Goal: Obtain resource: Download file/media

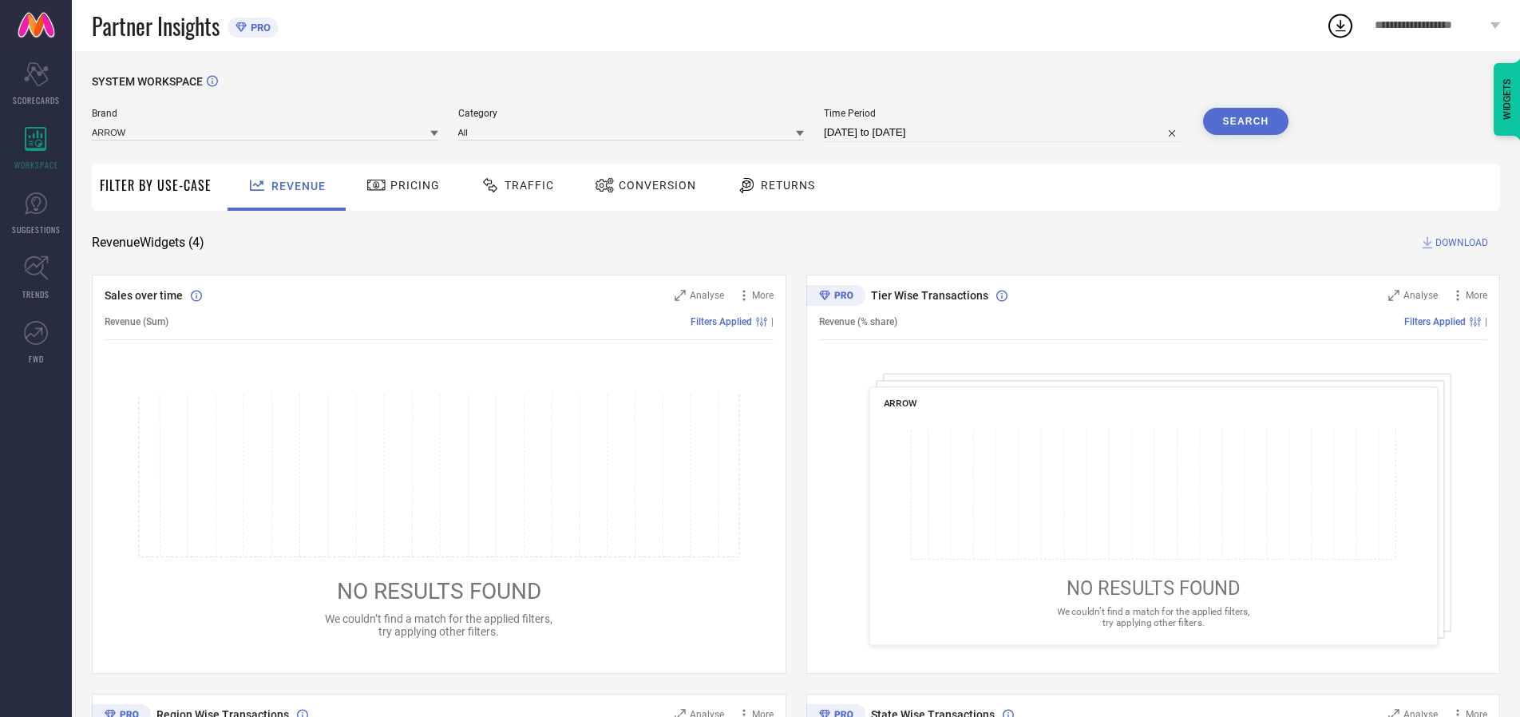
click at [513, 185] on span "Traffic" at bounding box center [529, 185] width 49 height 13
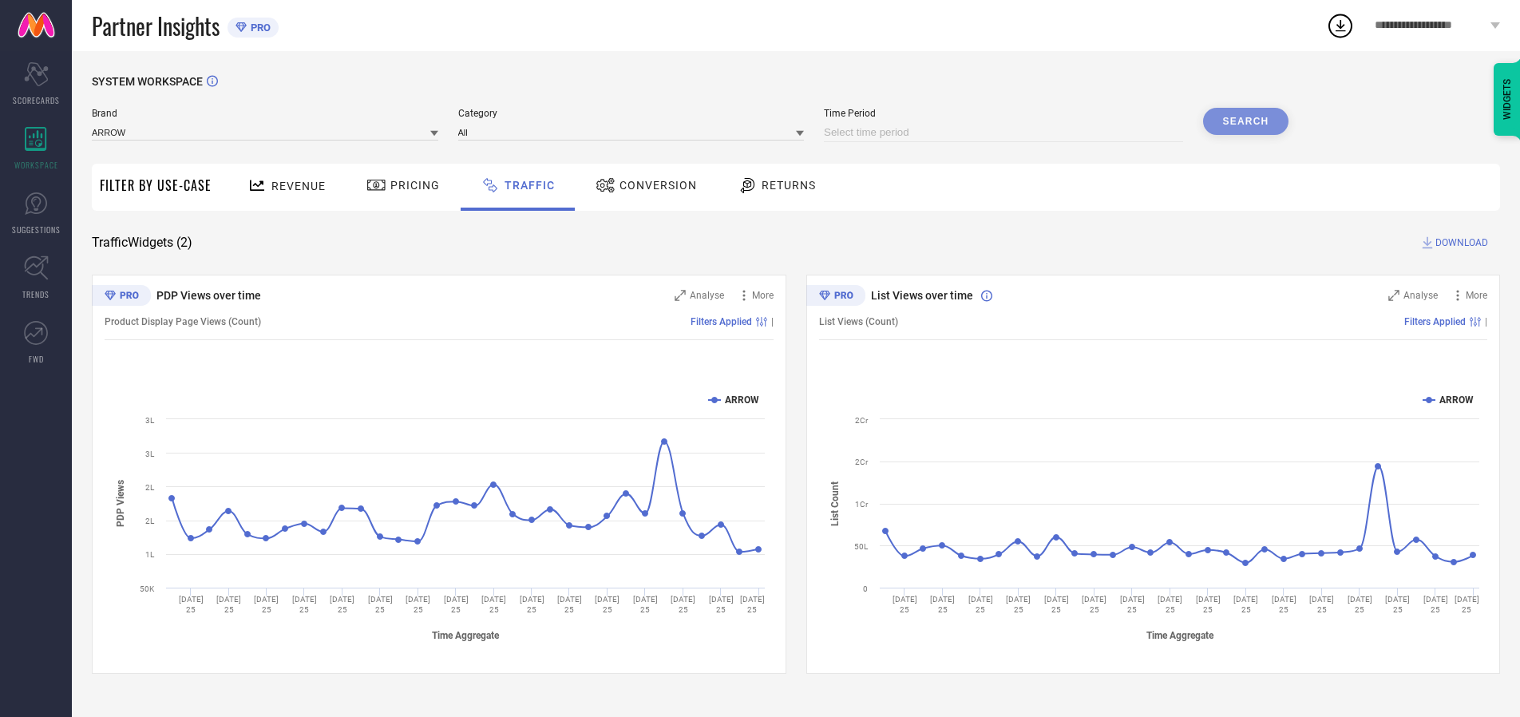
click at [1006, 133] on input at bounding box center [1003, 132] width 359 height 19
select select "7"
select select "2025"
select select "8"
select select "2025"
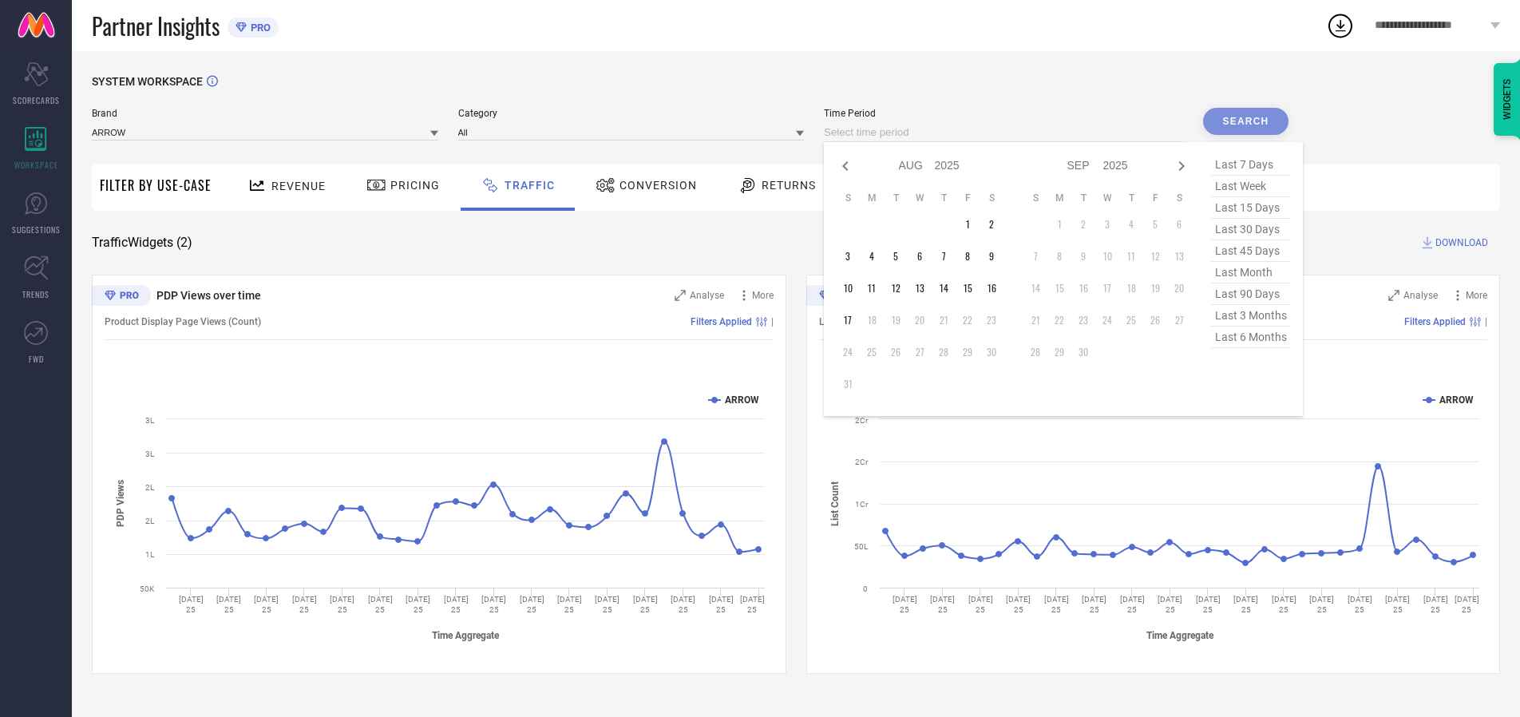
click at [996, 288] on td "16" at bounding box center [992, 288] width 24 height 24
type input "[DATE] to [DATE]"
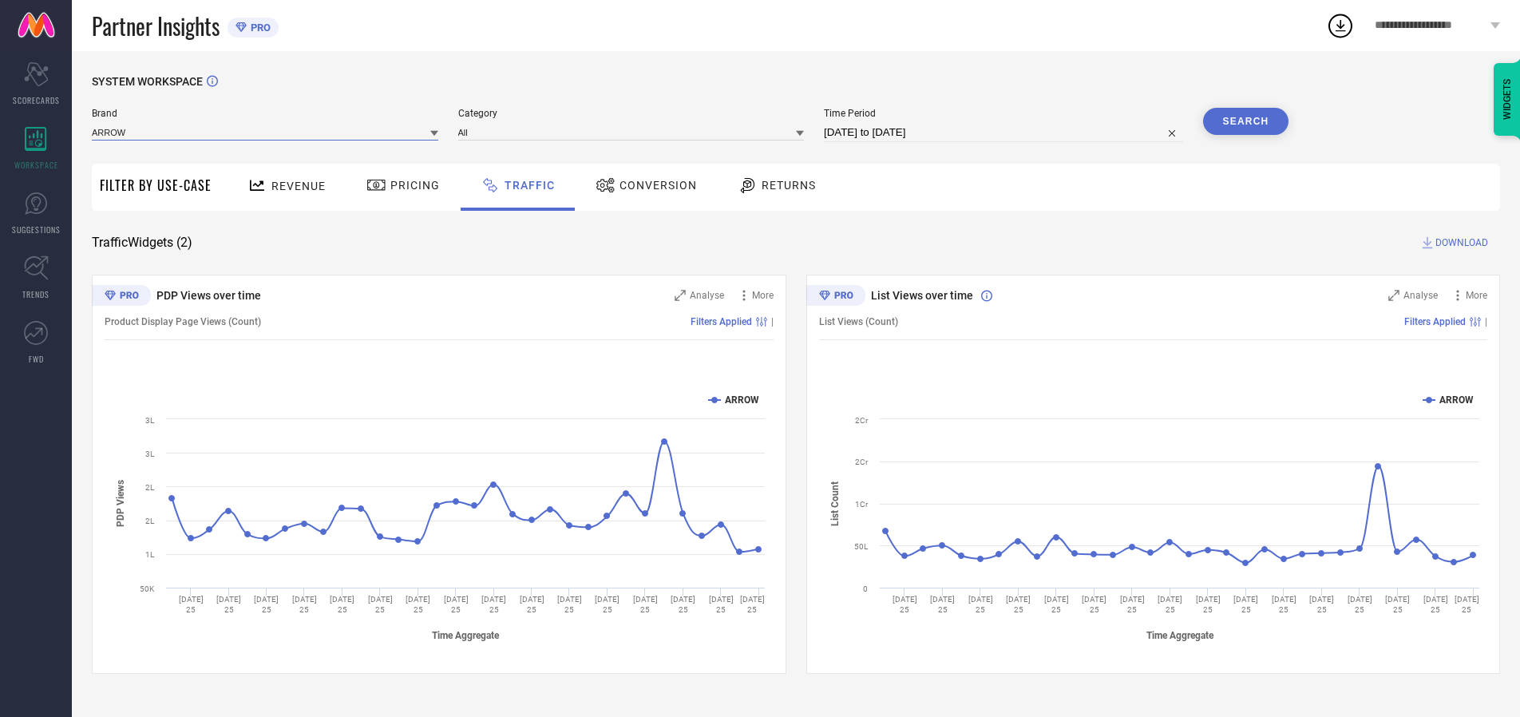
click at [266, 132] on input at bounding box center [265, 132] width 346 height 17
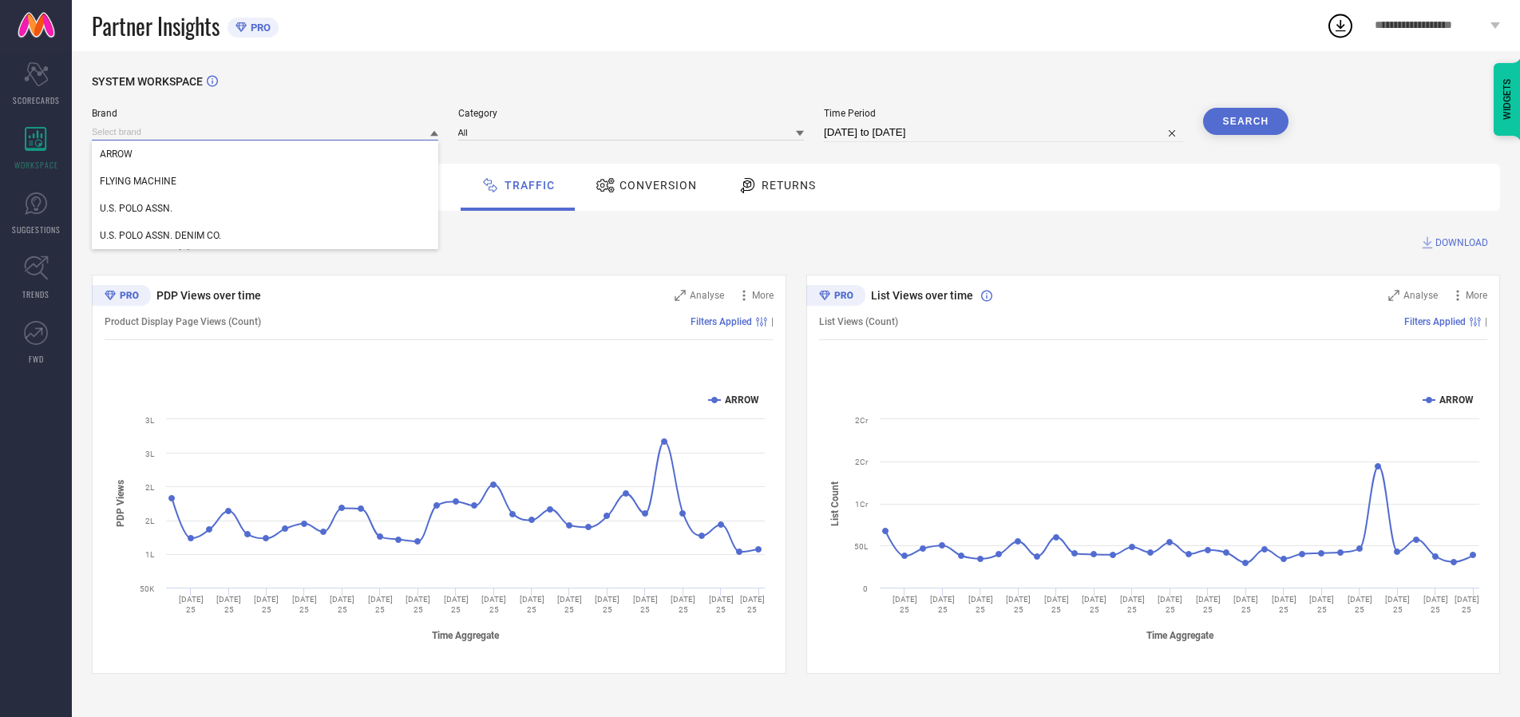
click at [266, 132] on input at bounding box center [265, 132] width 346 height 17
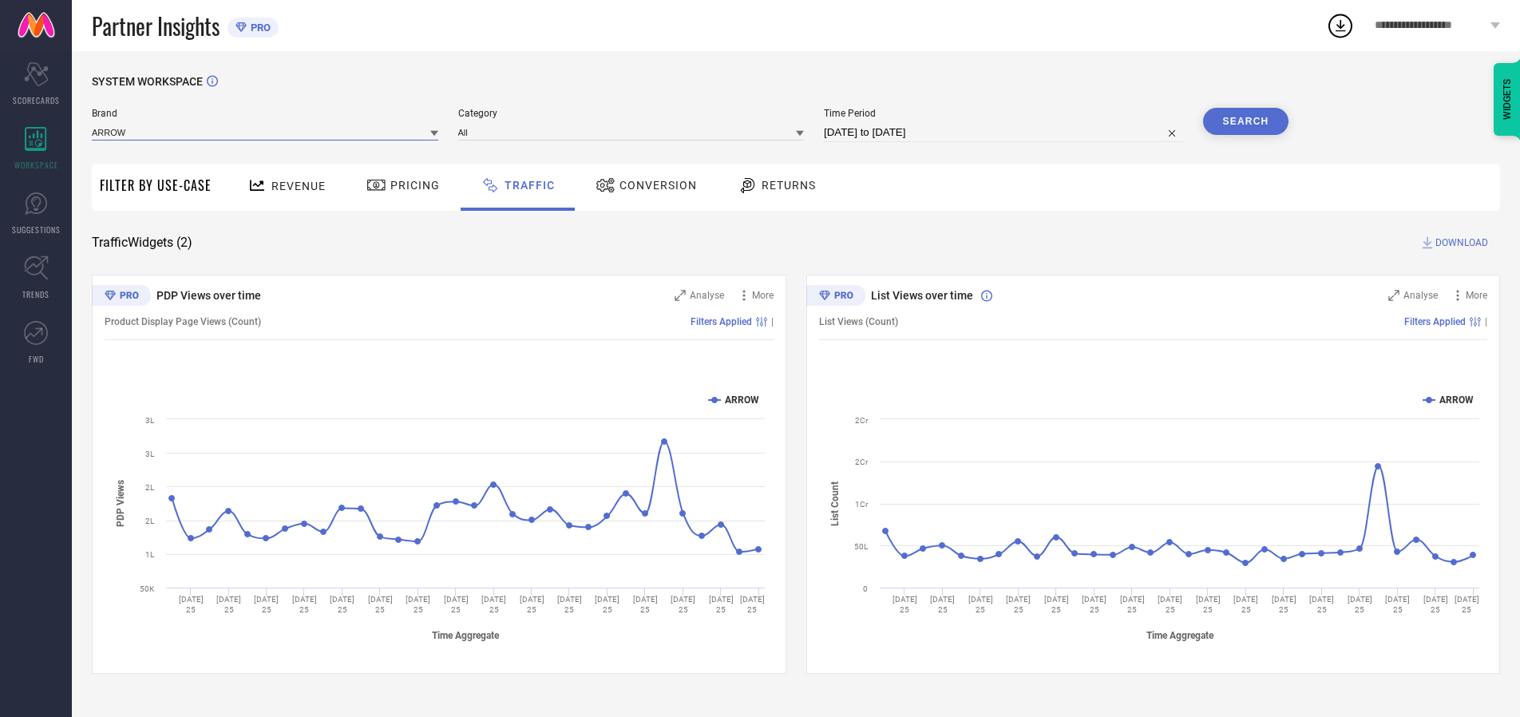
click at [266, 132] on input at bounding box center [265, 132] width 346 height 17
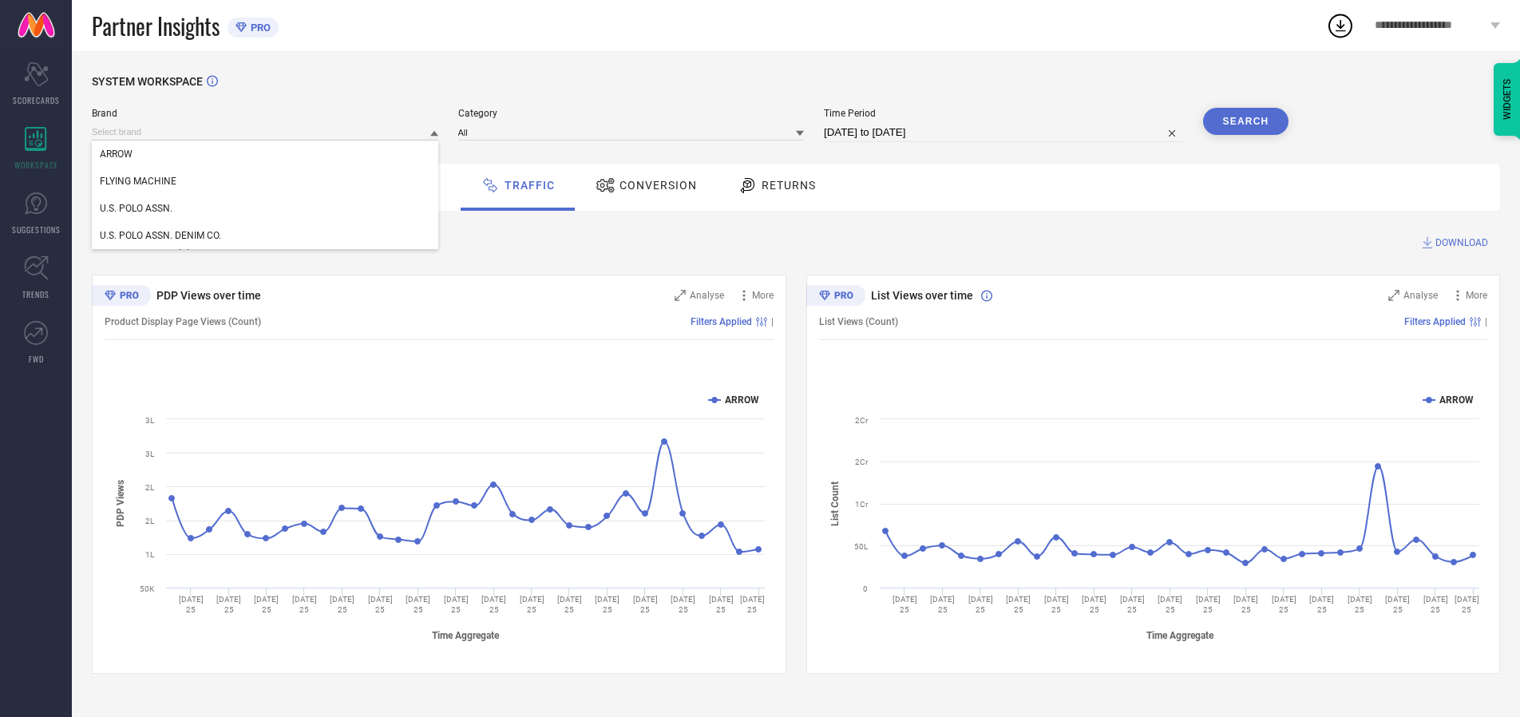
click at [266, 208] on div "U.S. POLO ASSN." at bounding box center [265, 208] width 346 height 27
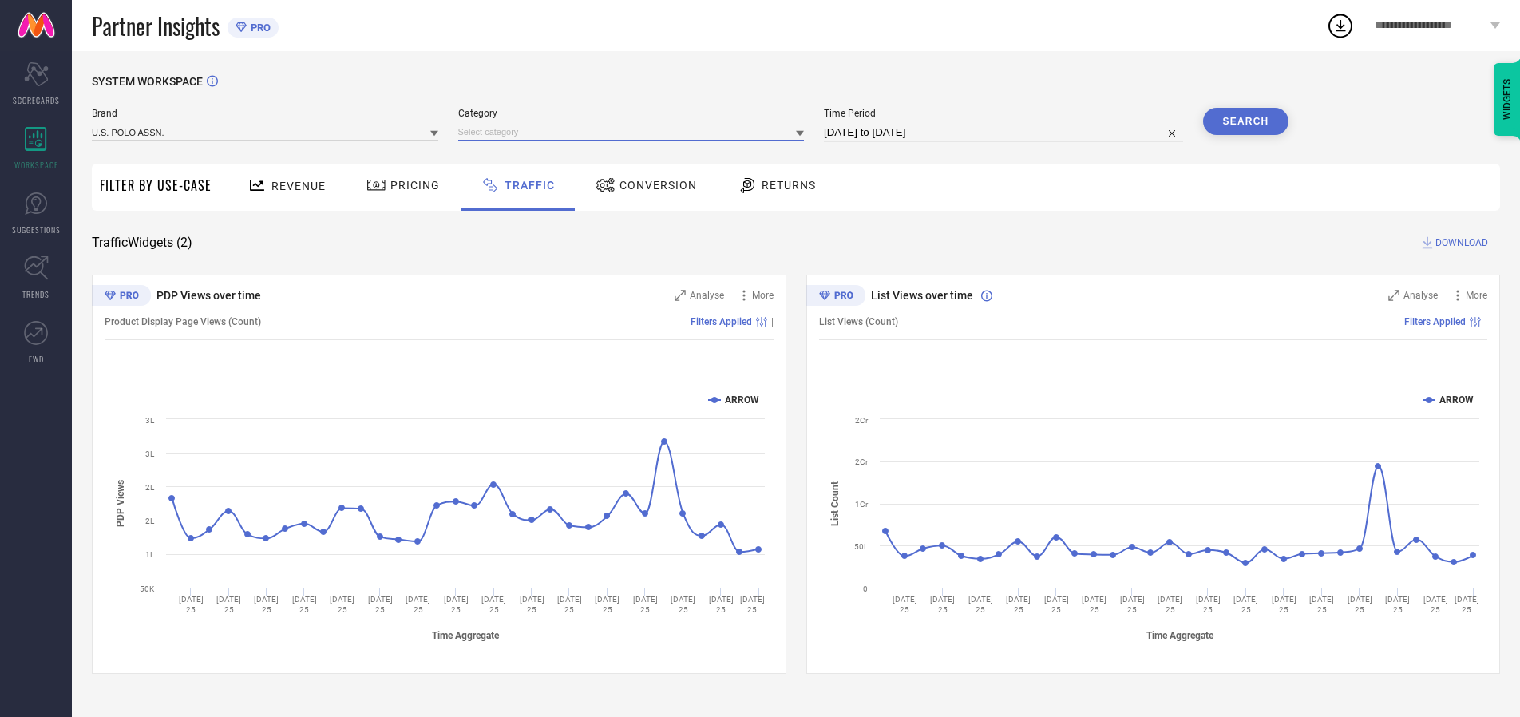
click at [635, 132] on input at bounding box center [631, 132] width 346 height 17
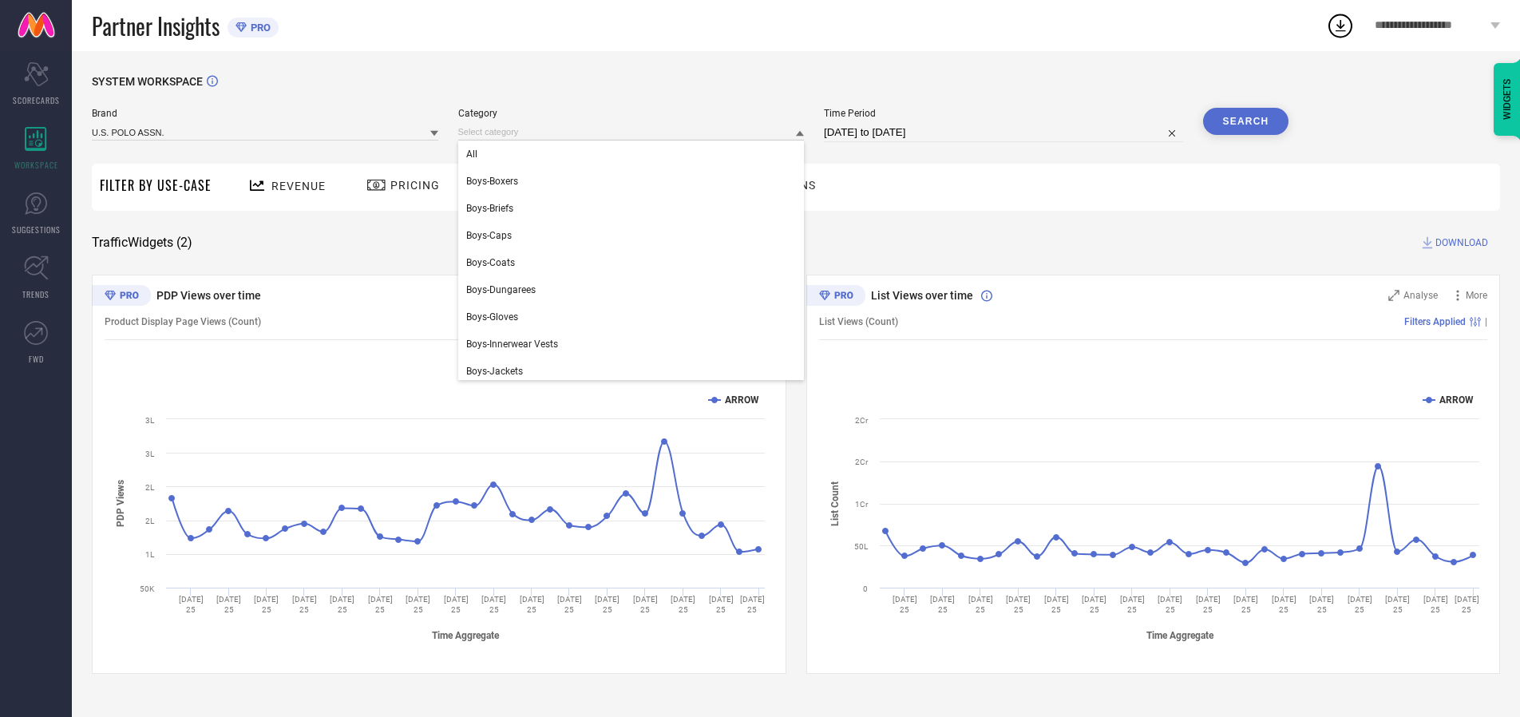
click at [635, 154] on div "All" at bounding box center [631, 154] width 346 height 27
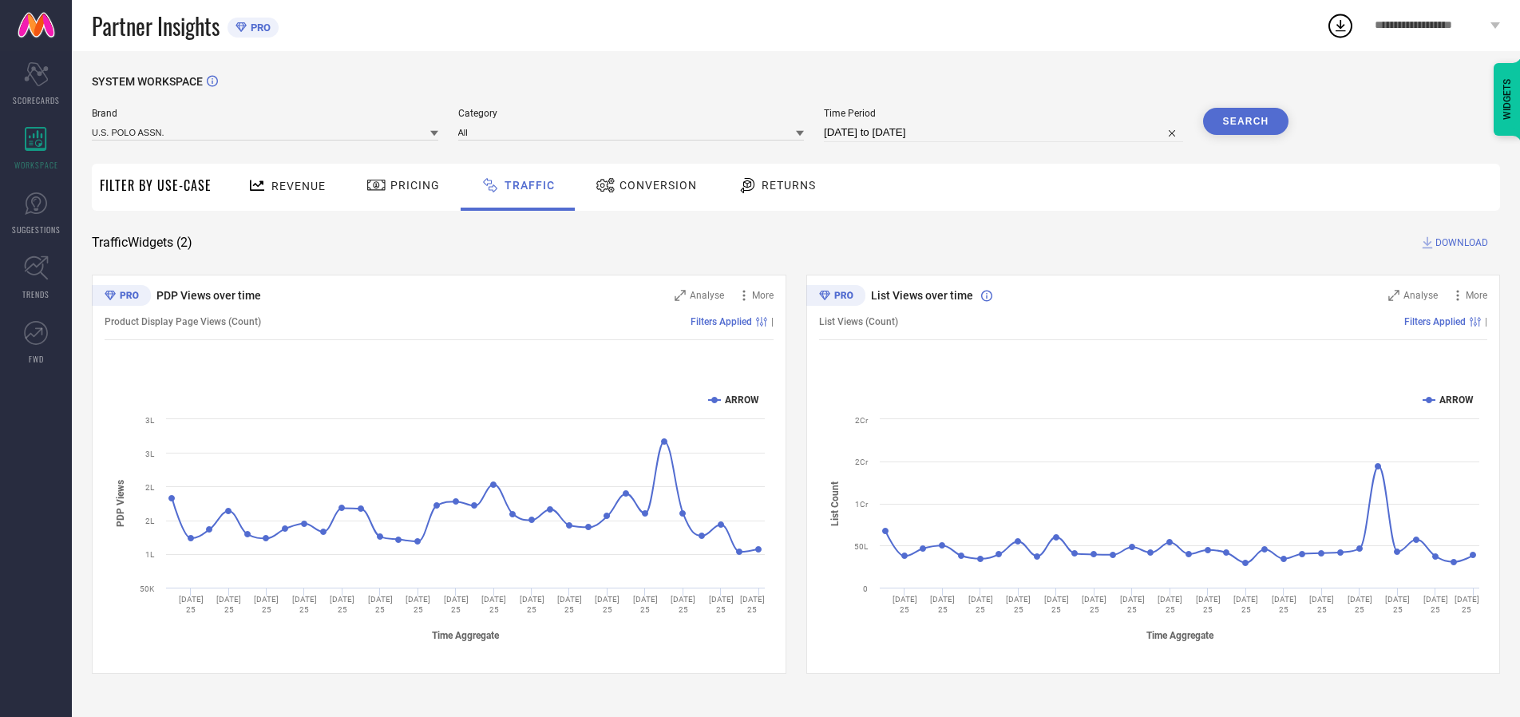
click at [1245, 121] on button "Search" at bounding box center [1246, 121] width 86 height 27
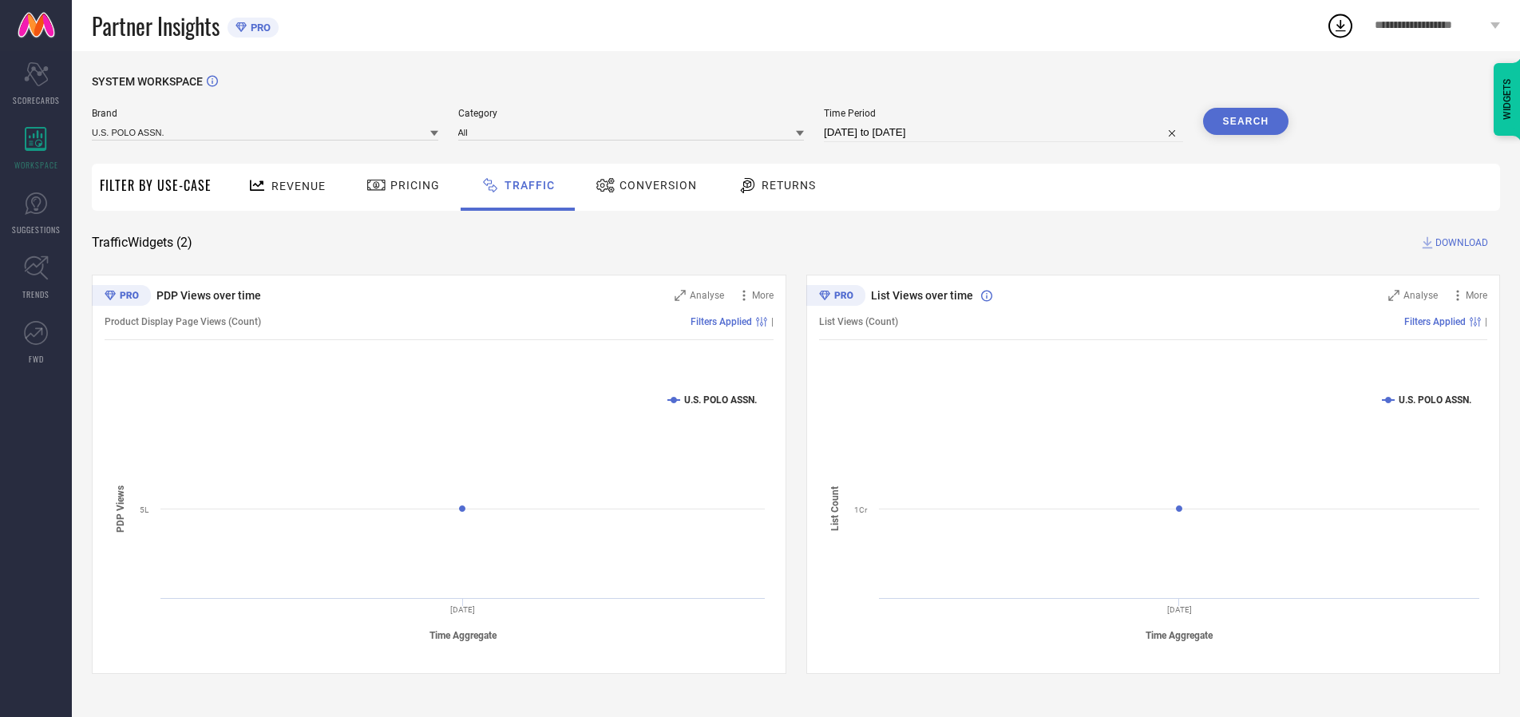
click at [1459, 243] on span "DOWNLOAD" at bounding box center [1461, 243] width 53 height 16
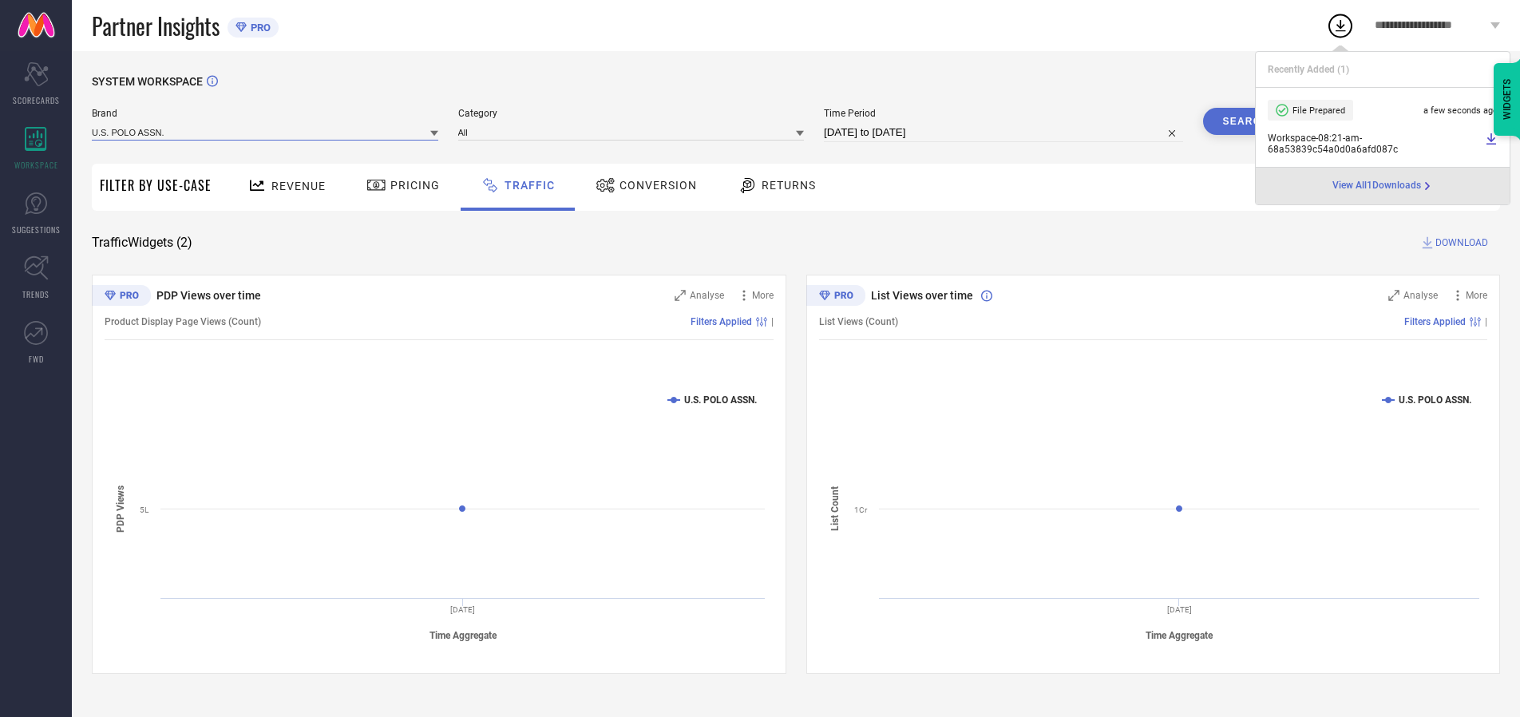
click at [266, 132] on input at bounding box center [265, 132] width 346 height 17
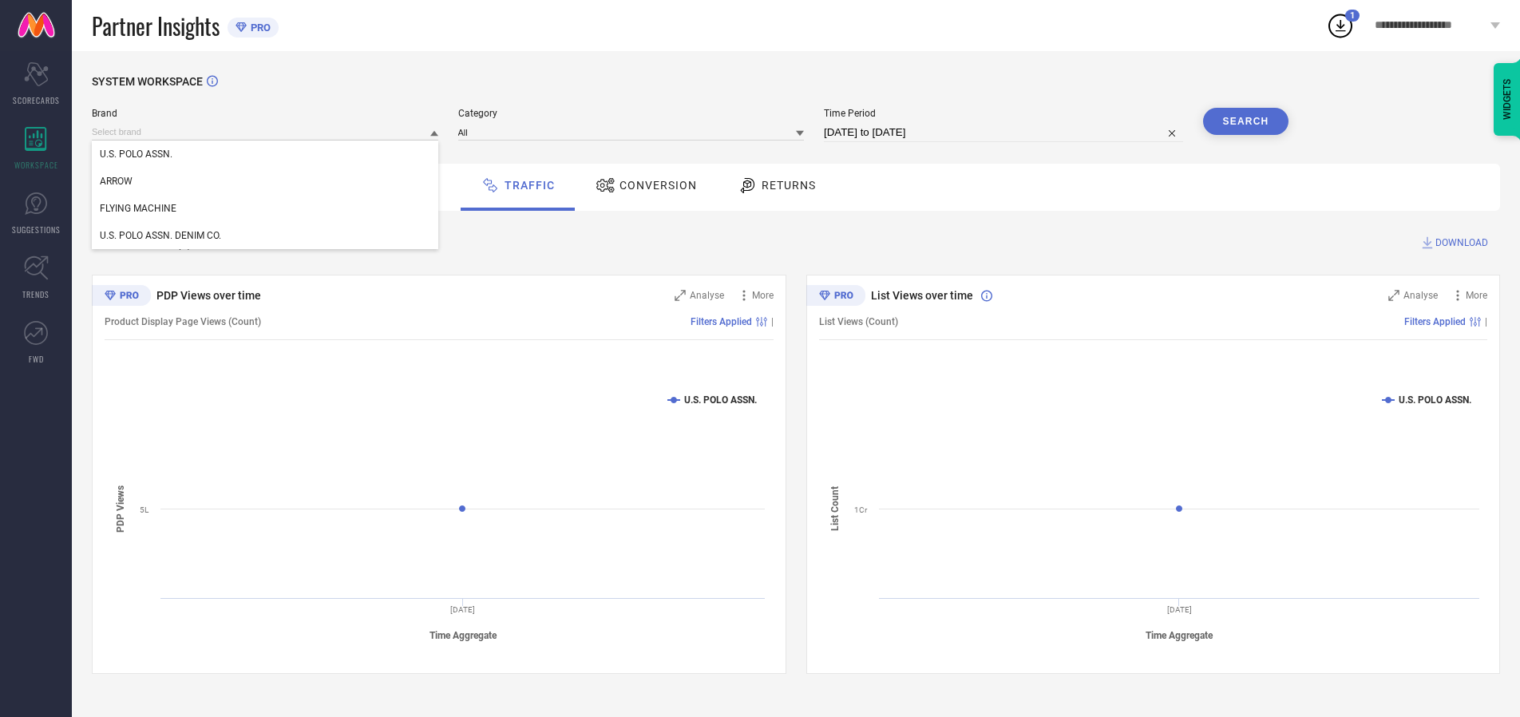
click at [266, 236] on div "U.S. POLO ASSN. DENIM CO." at bounding box center [265, 235] width 346 height 27
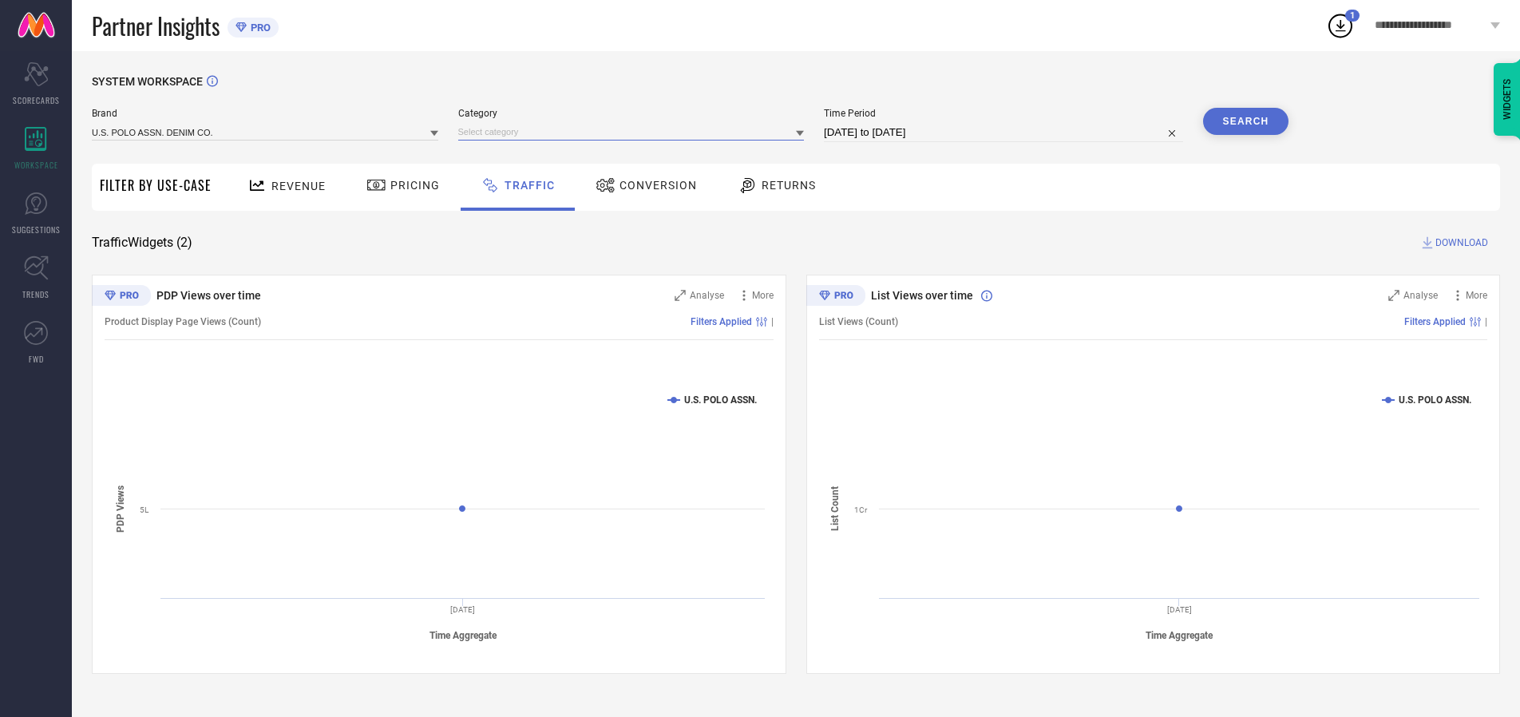
click at [635, 132] on input at bounding box center [631, 132] width 346 height 17
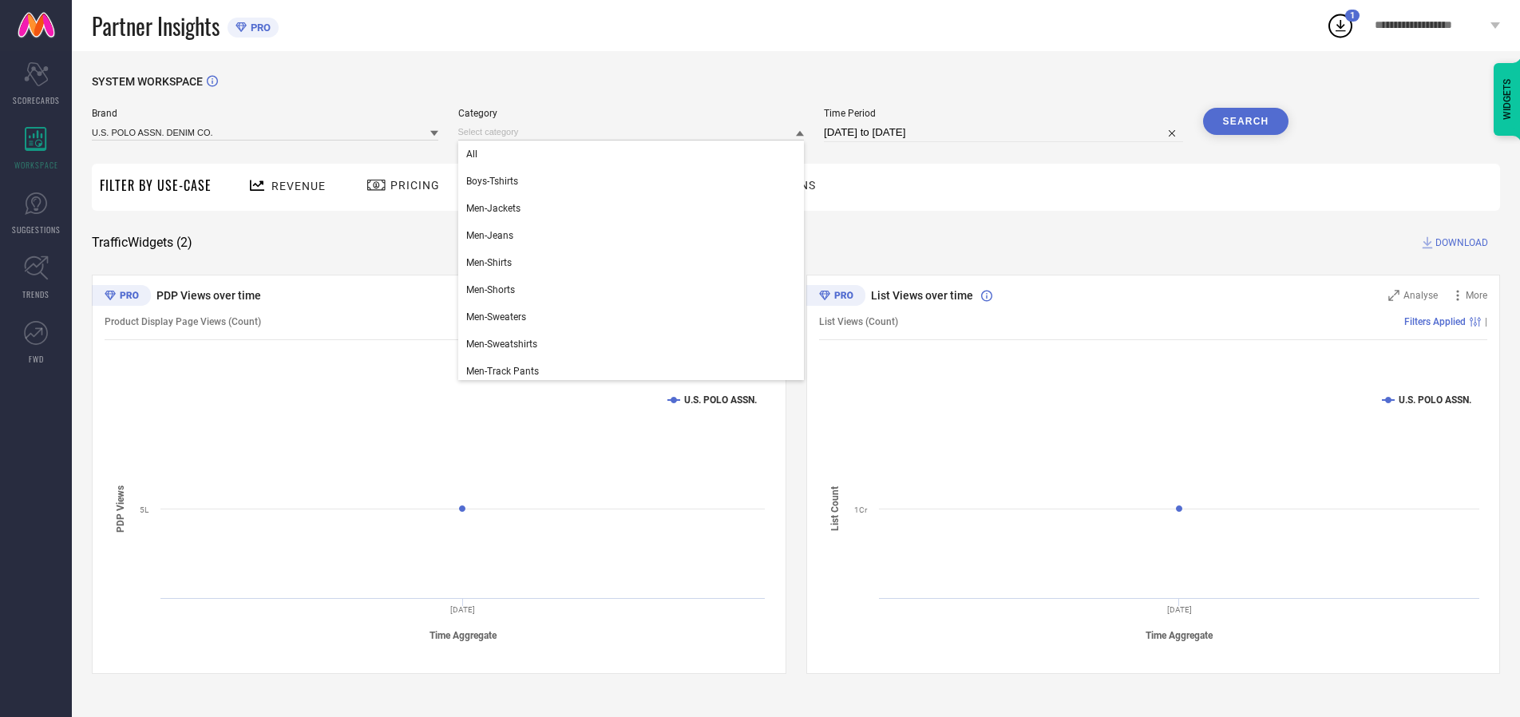
click at [635, 154] on div "All" at bounding box center [631, 154] width 346 height 27
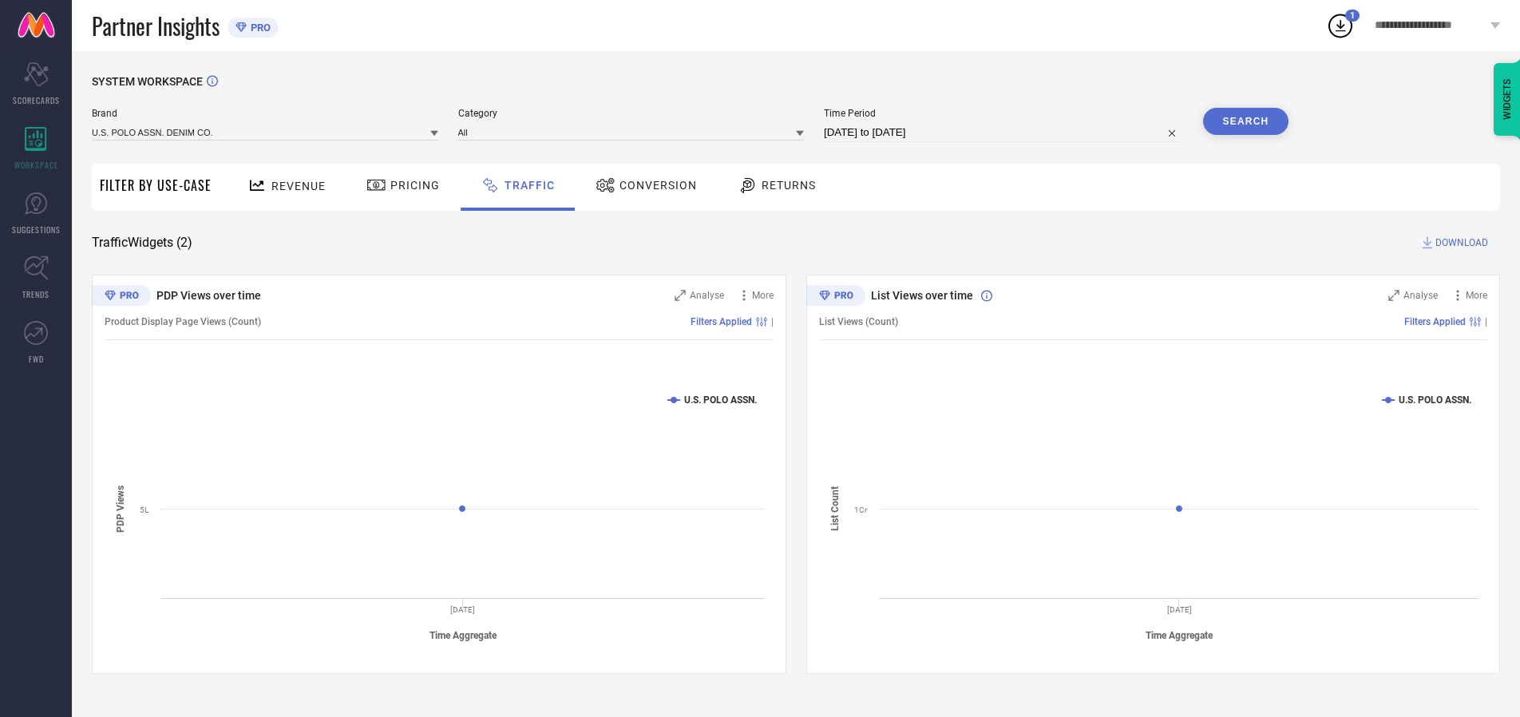
click at [1245, 121] on button "Search" at bounding box center [1246, 121] width 86 height 27
click at [1459, 243] on span "DOWNLOAD" at bounding box center [1461, 243] width 53 height 16
click at [1006, 133] on input at bounding box center [1003, 132] width 359 height 19
select select "7"
select select "2025"
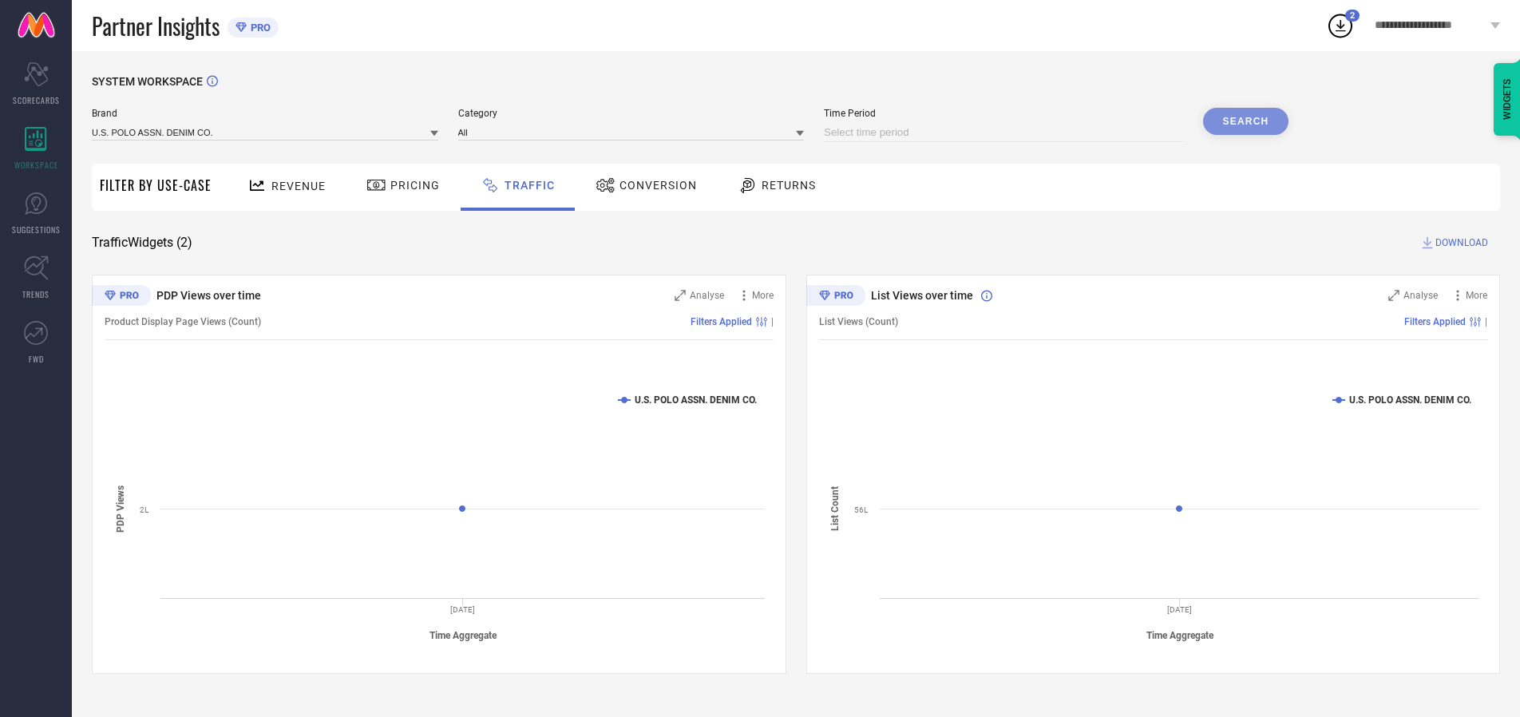
select select "8"
select select "2025"
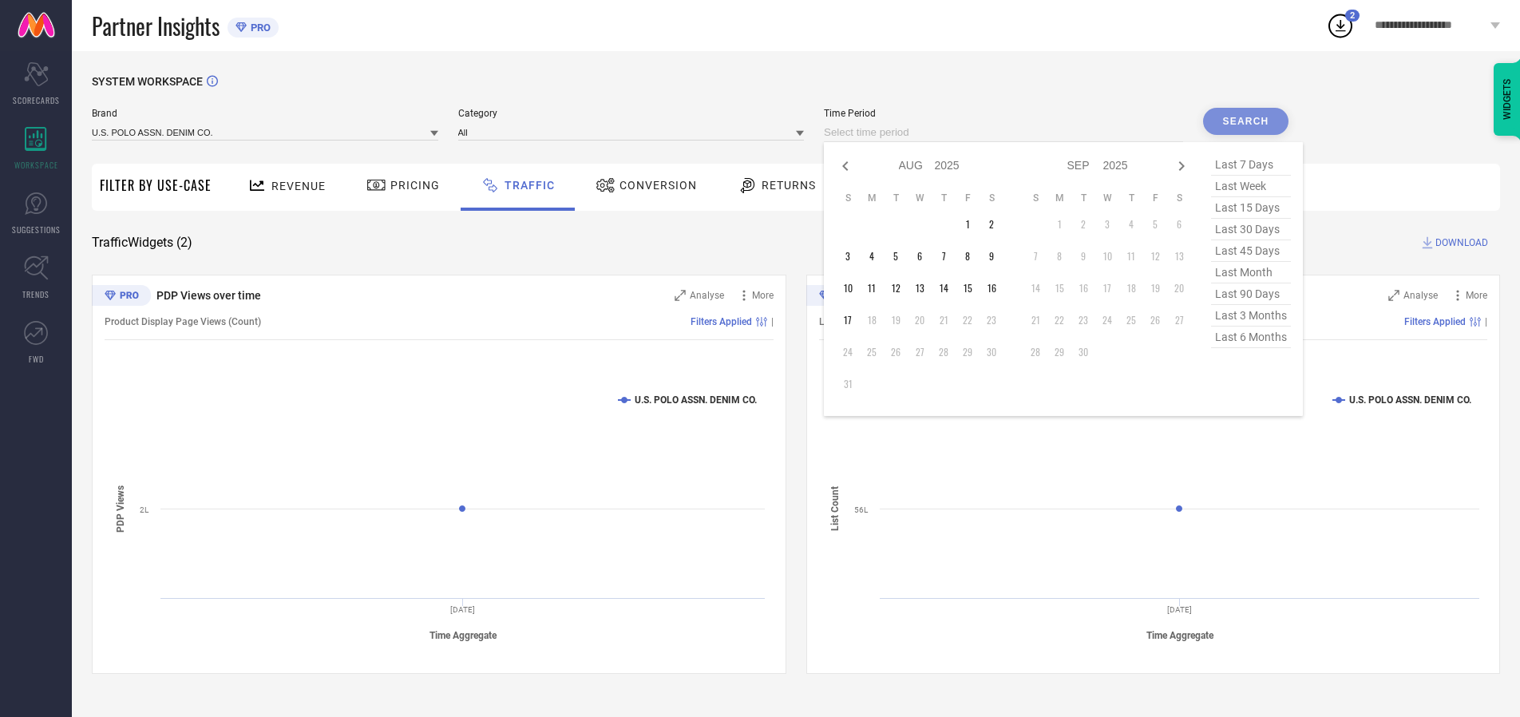
click at [853, 320] on td "17" at bounding box center [848, 320] width 24 height 24
type input "[DATE] to [DATE]"
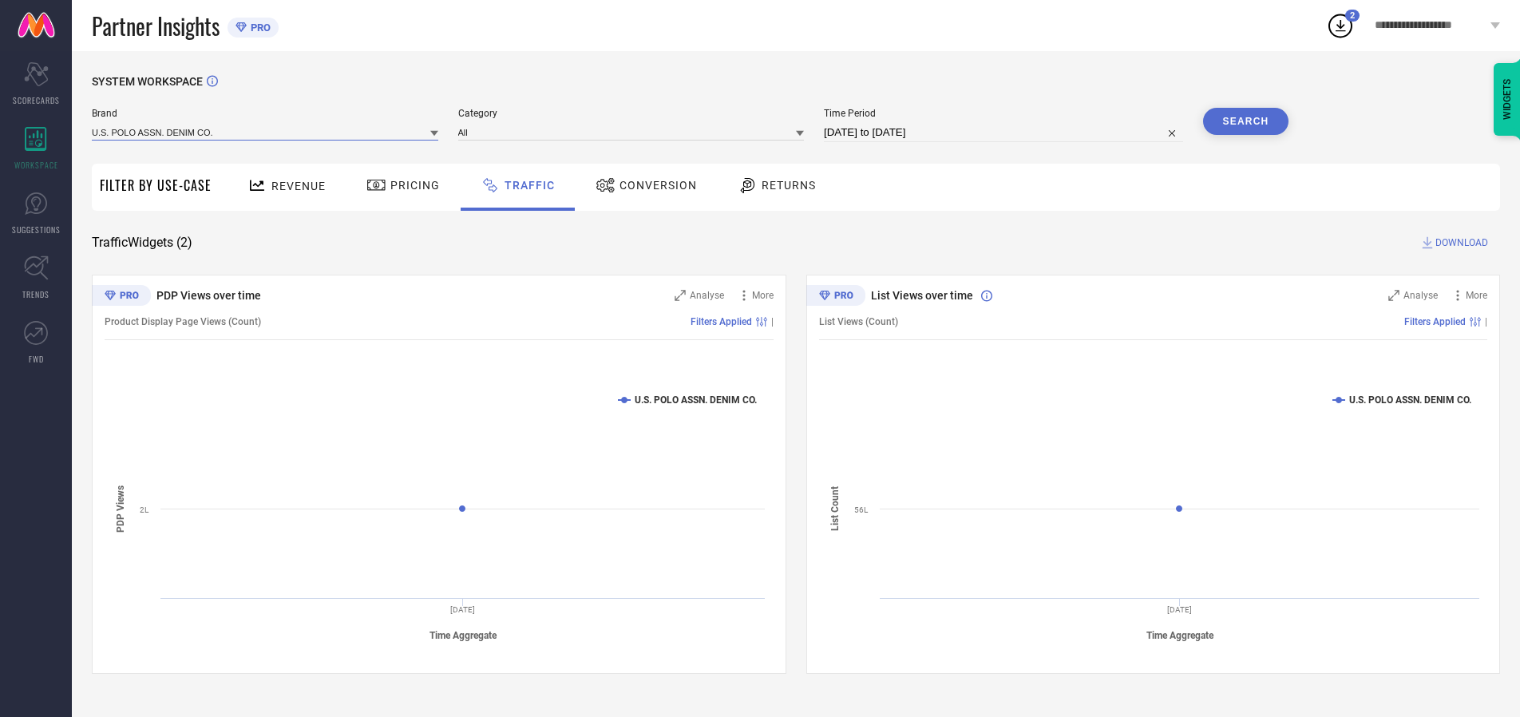
click at [266, 132] on input at bounding box center [265, 132] width 346 height 17
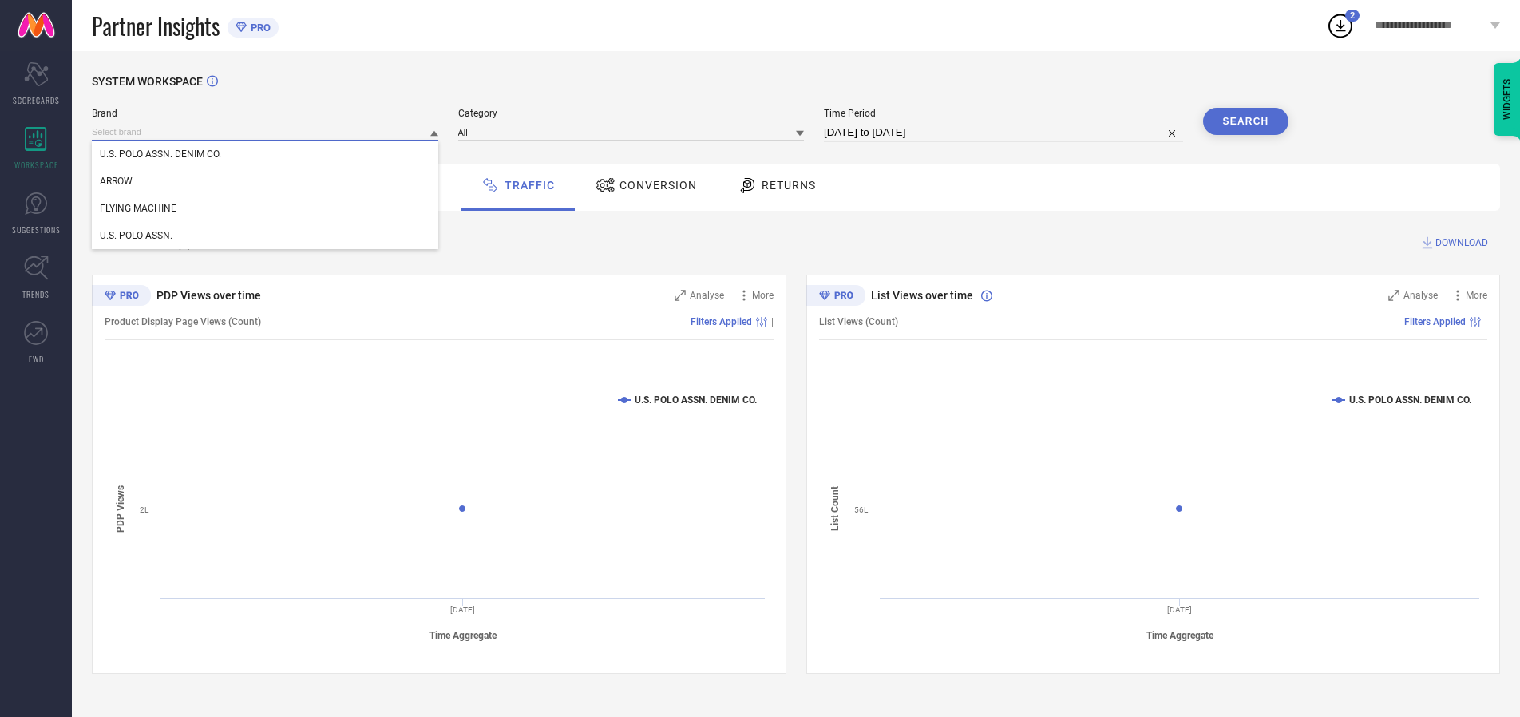
click at [266, 132] on input at bounding box center [265, 132] width 346 height 17
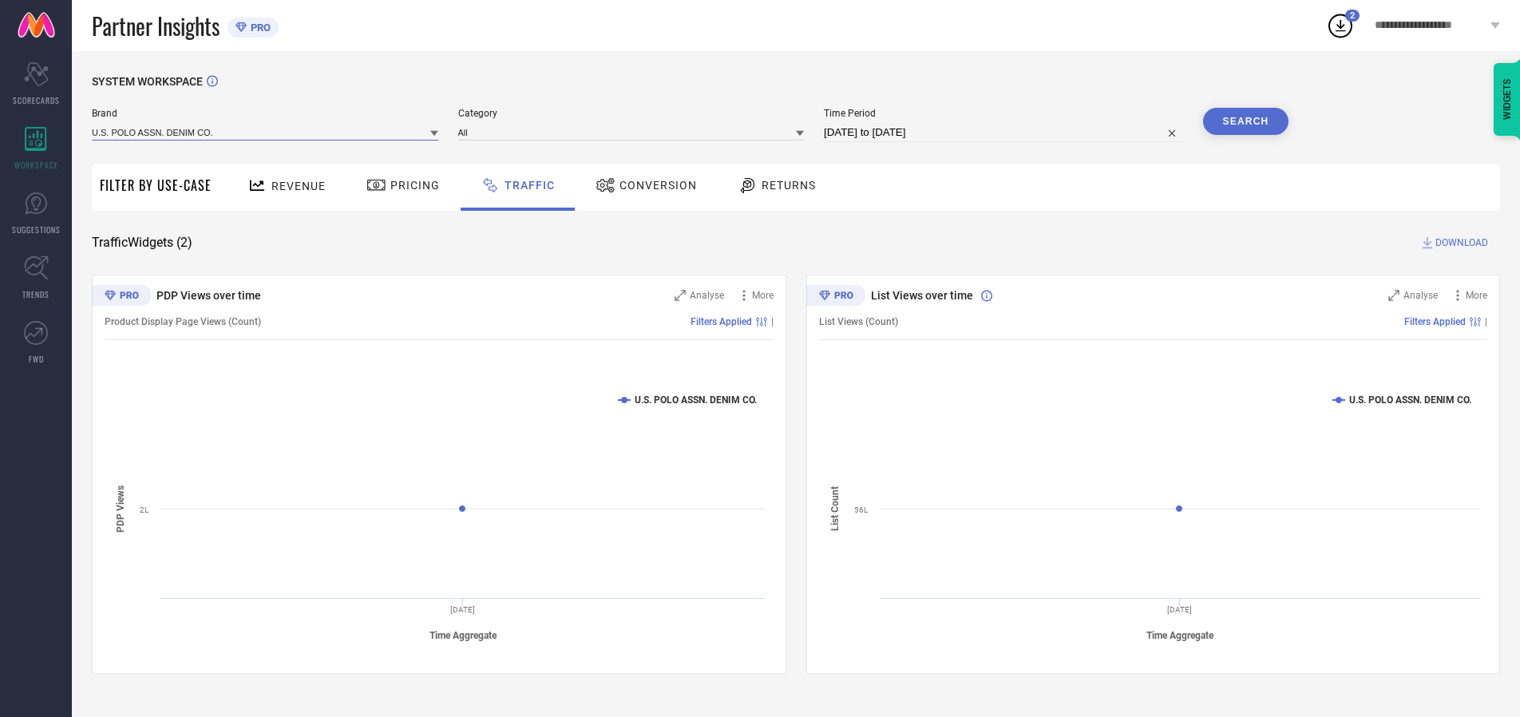
click at [266, 132] on input at bounding box center [265, 132] width 346 height 17
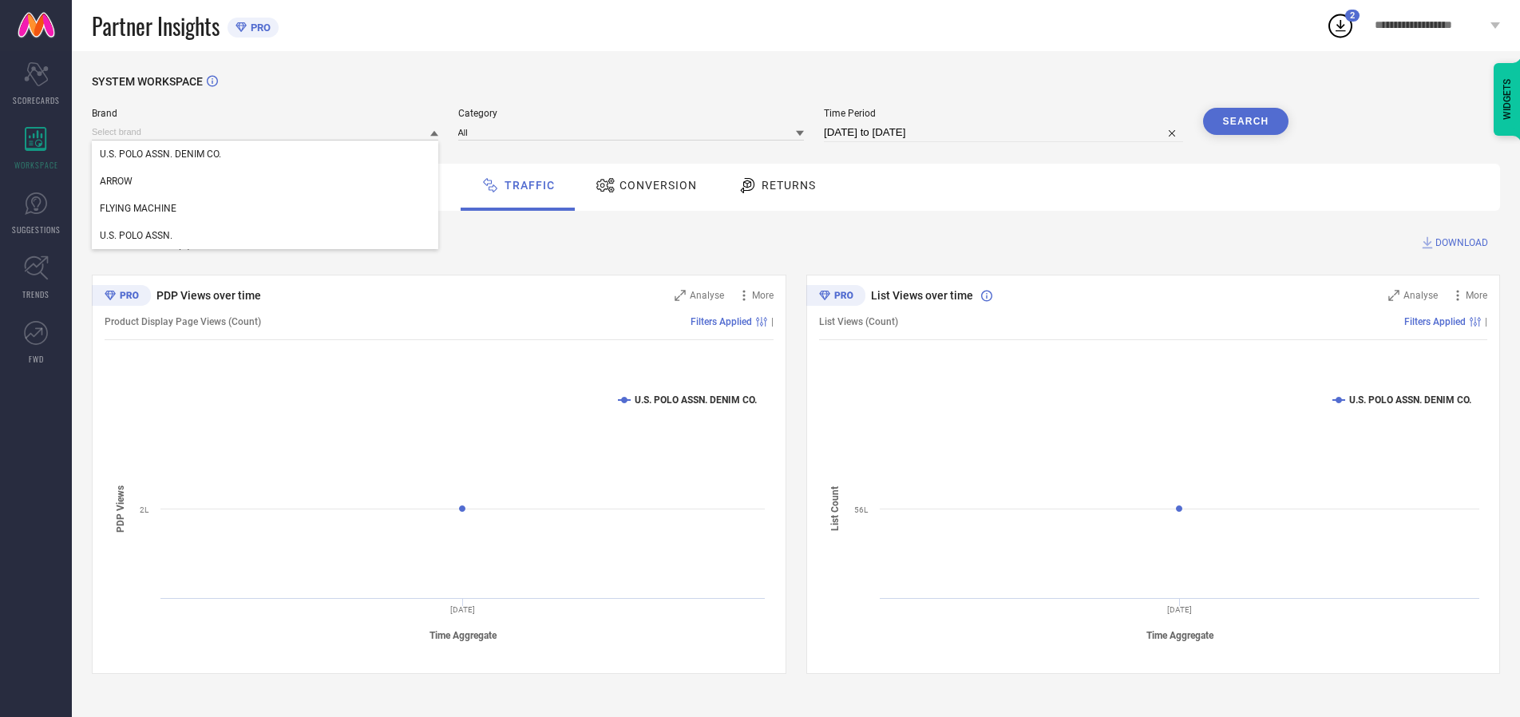
click at [266, 154] on div "U.S. POLO ASSN. DENIM CO." at bounding box center [265, 154] width 346 height 27
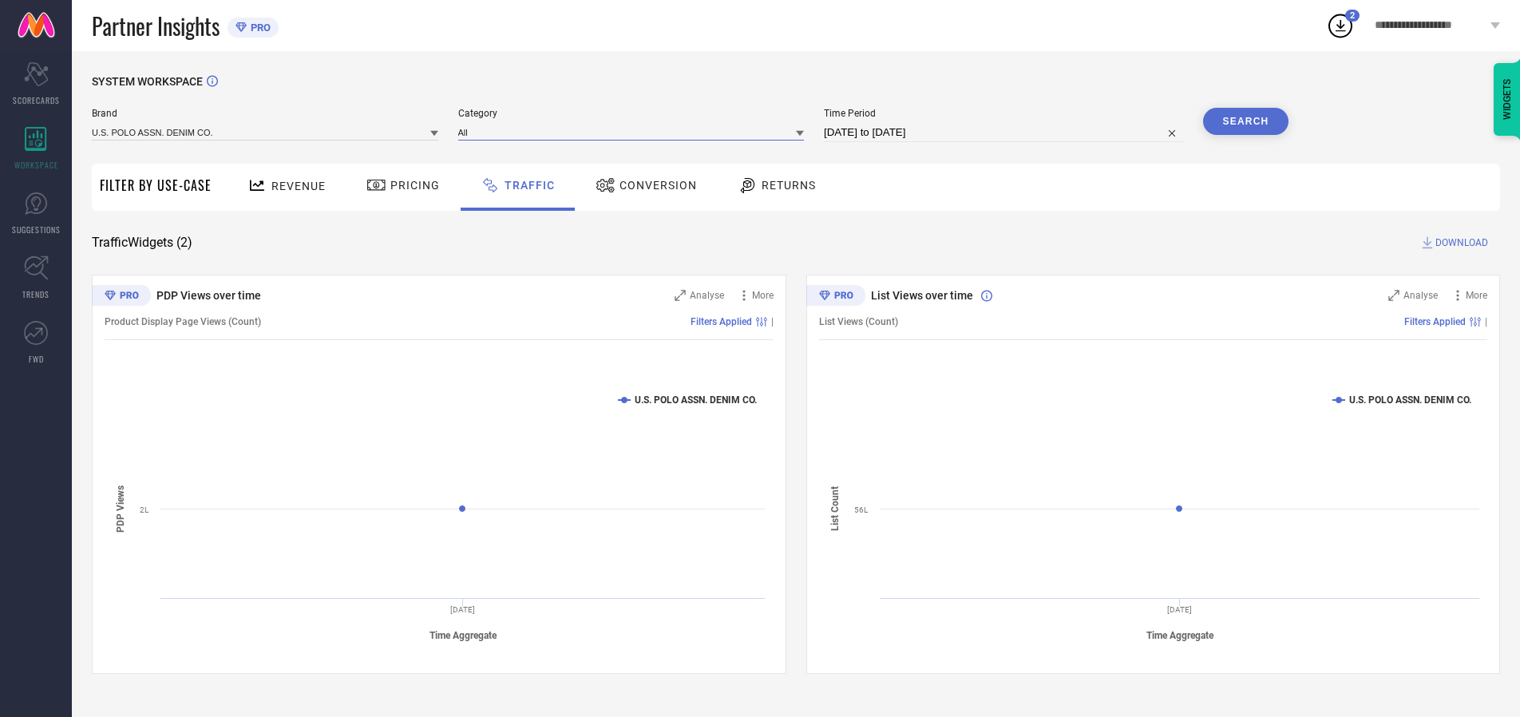
click at [635, 132] on input at bounding box center [631, 132] width 346 height 17
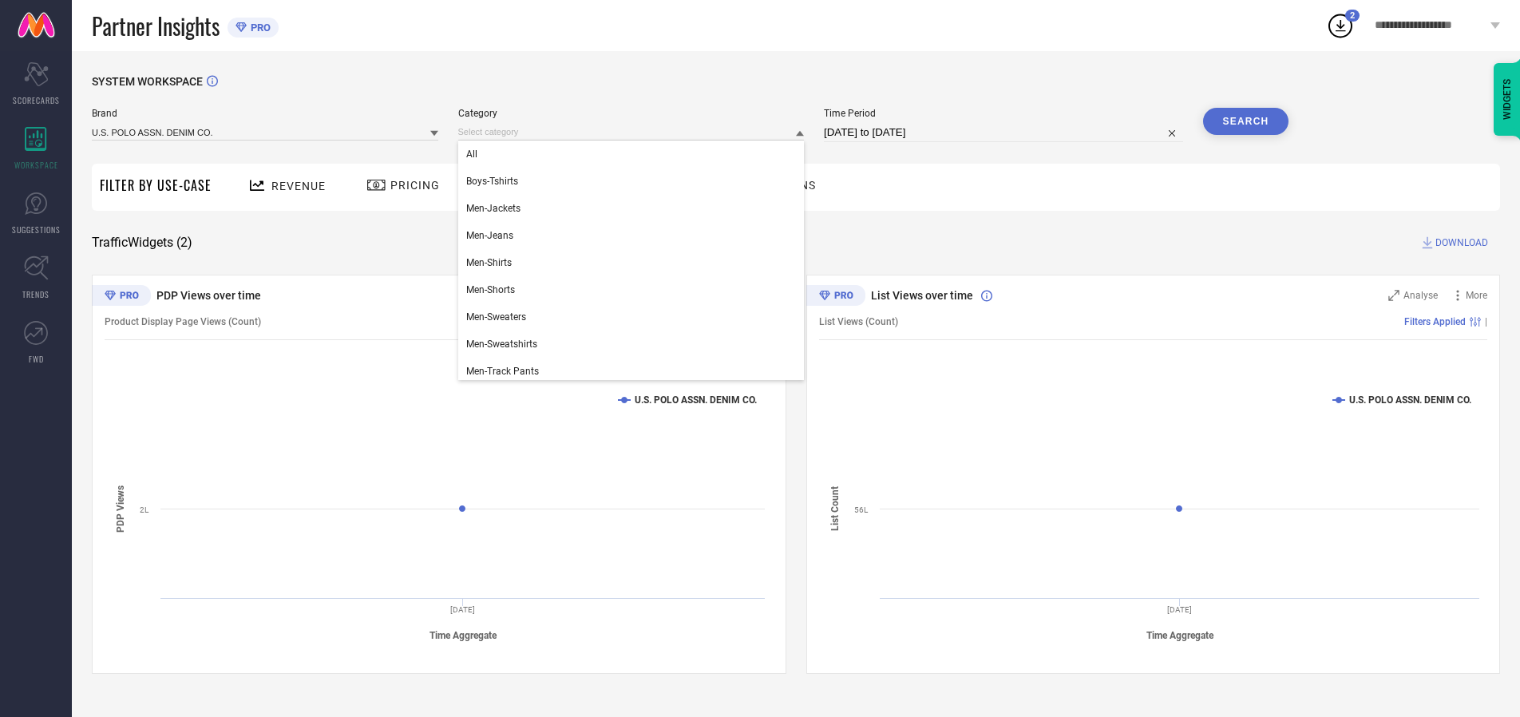
click at [635, 154] on div "All" at bounding box center [631, 154] width 346 height 27
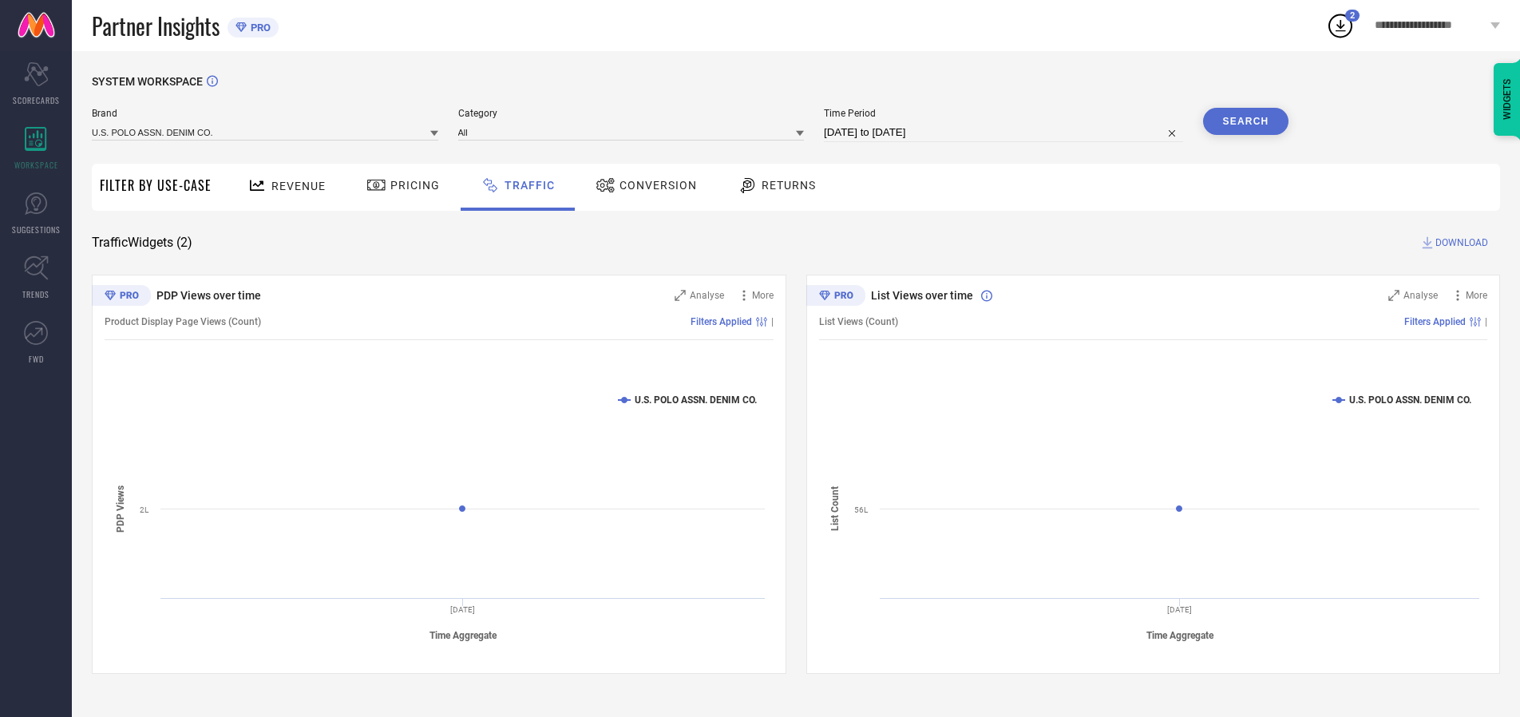
click at [1245, 121] on button "Search" at bounding box center [1246, 121] width 86 height 27
click at [1459, 243] on span "DOWNLOAD" at bounding box center [1461, 243] width 53 height 16
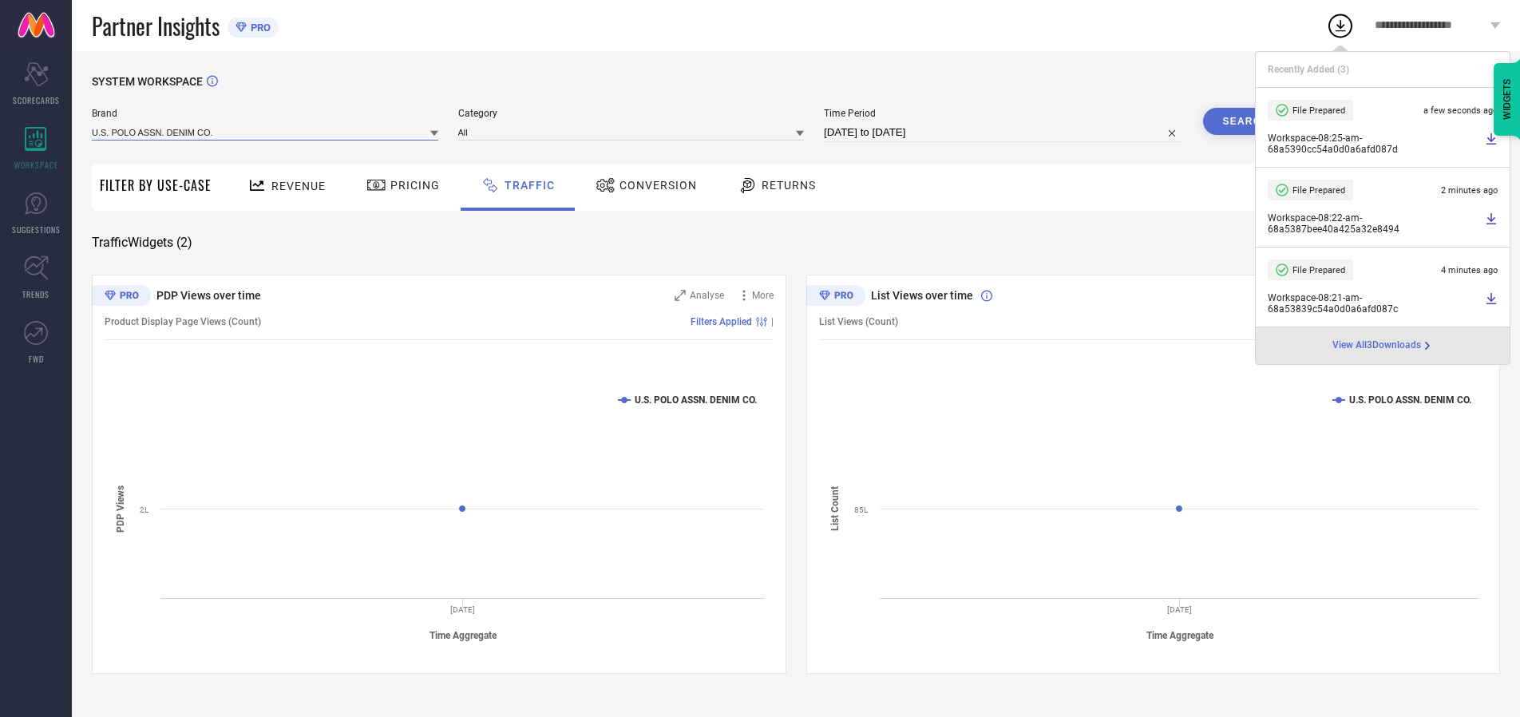
click at [266, 132] on input at bounding box center [265, 132] width 346 height 17
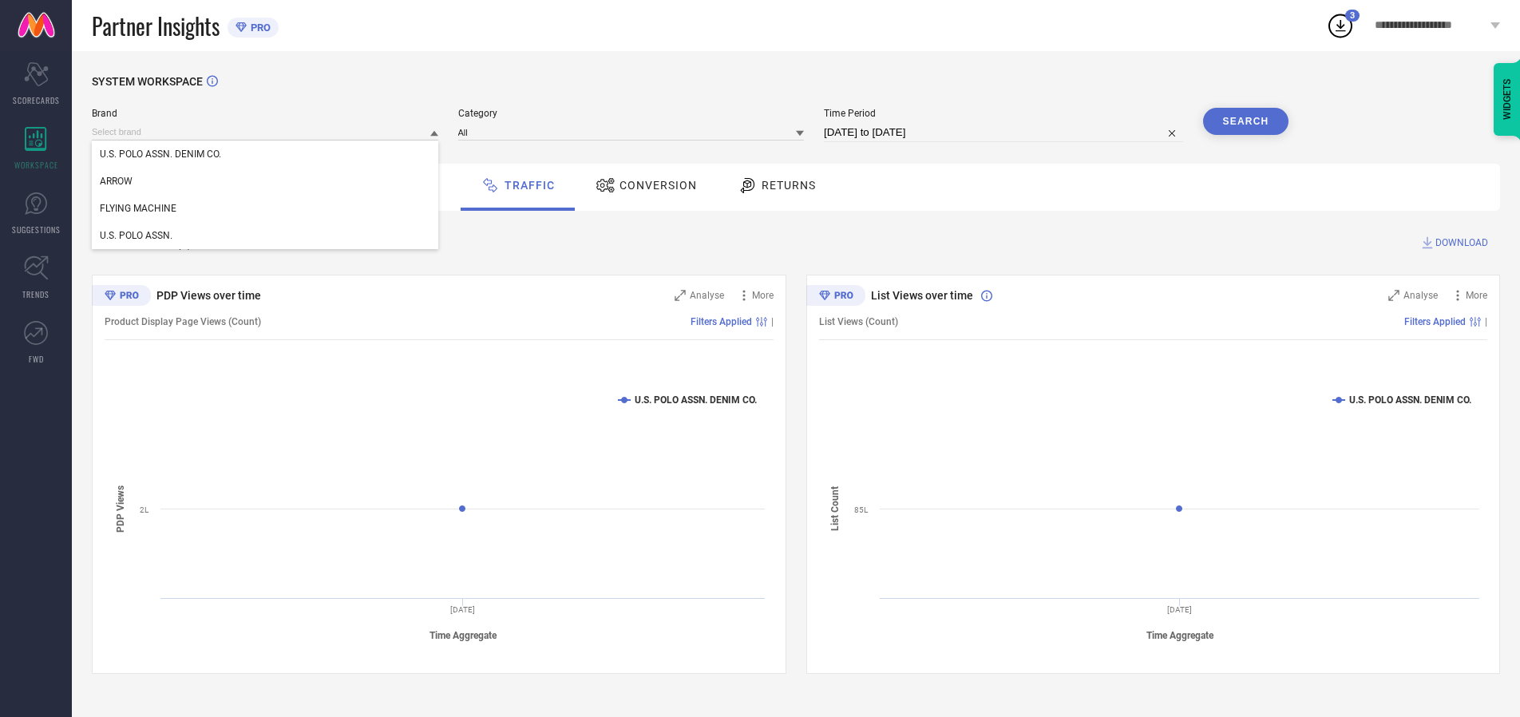
click at [266, 236] on div "U.S. POLO ASSN." at bounding box center [265, 235] width 346 height 27
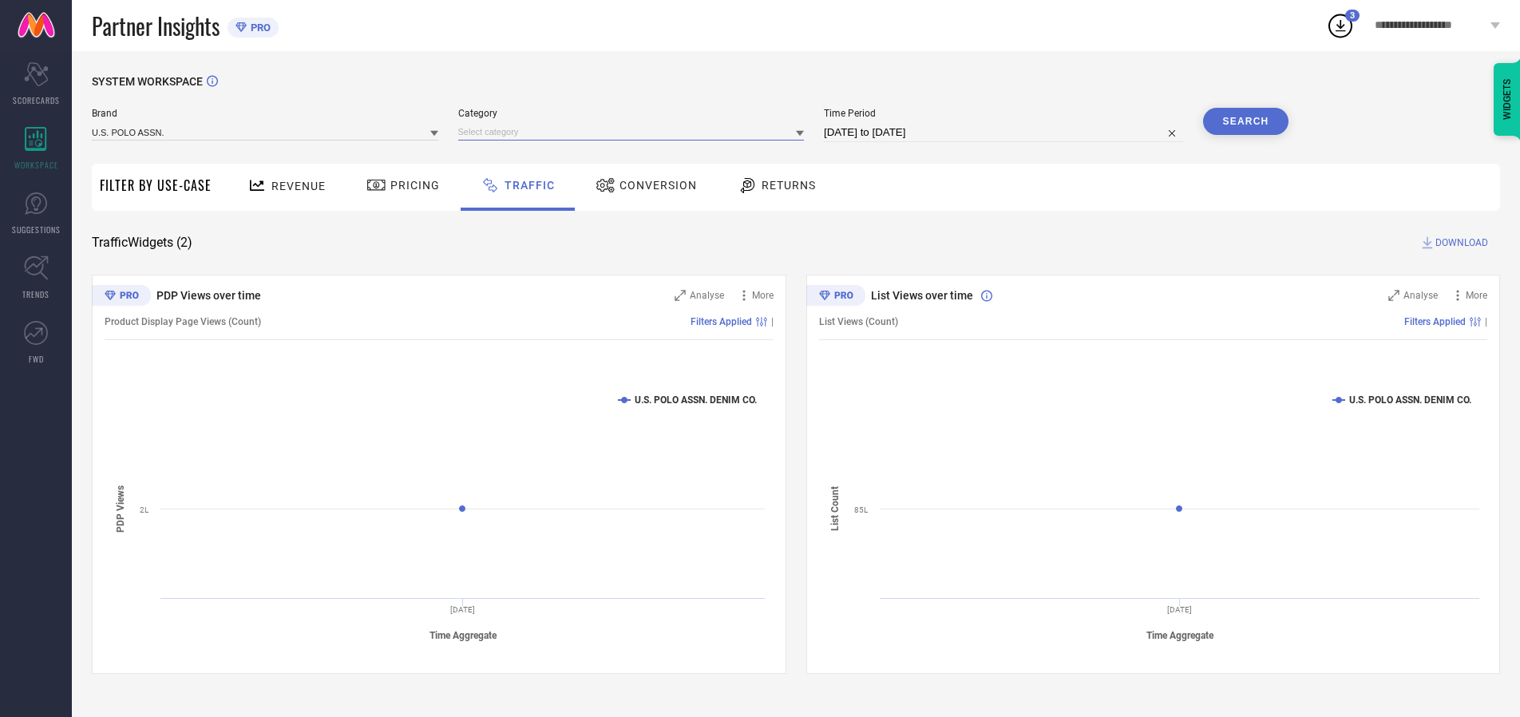
click at [635, 132] on input at bounding box center [631, 132] width 346 height 17
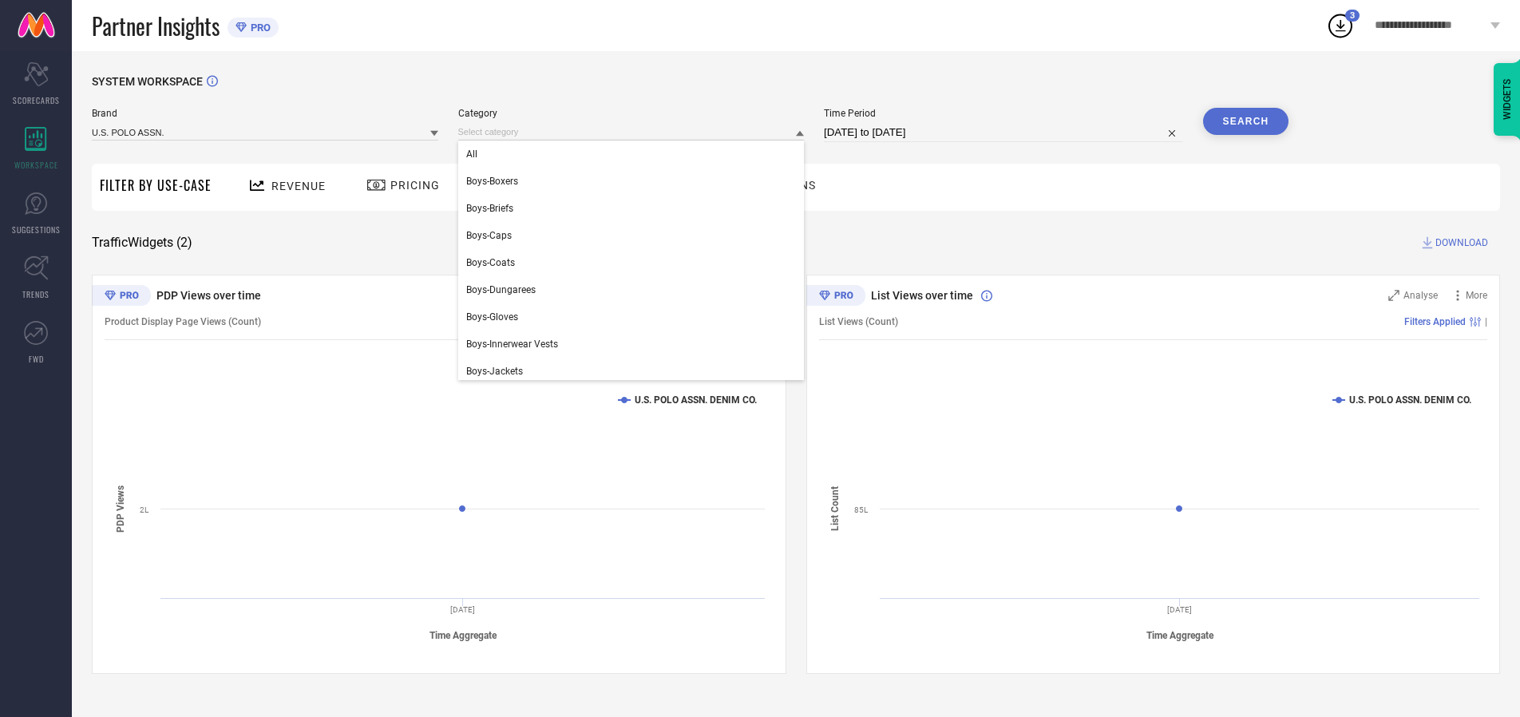
click at [635, 154] on div "All" at bounding box center [631, 154] width 346 height 27
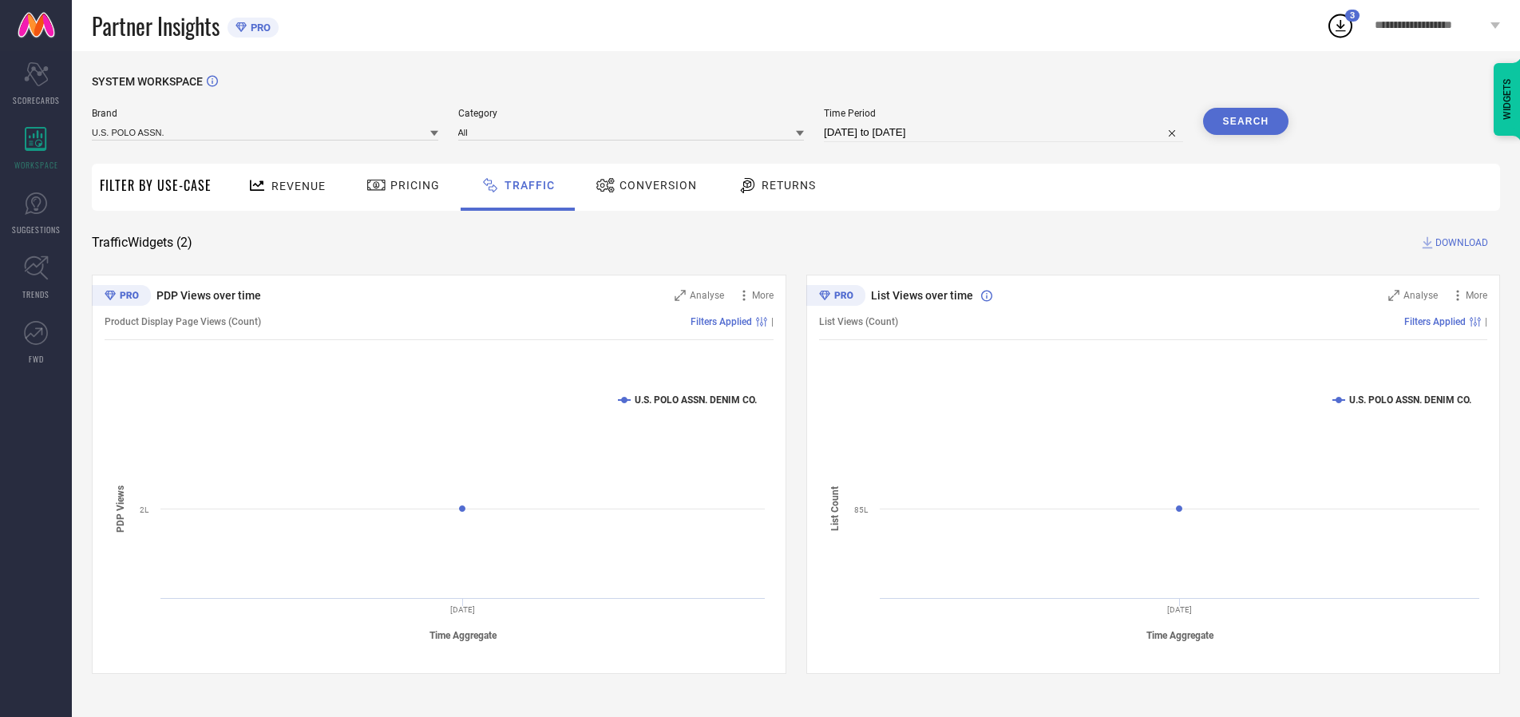
click at [1245, 121] on button "Search" at bounding box center [1246, 121] width 86 height 27
click at [1459, 243] on span "DOWNLOAD" at bounding box center [1461, 243] width 53 height 16
